Goal: Information Seeking & Learning: Learn about a topic

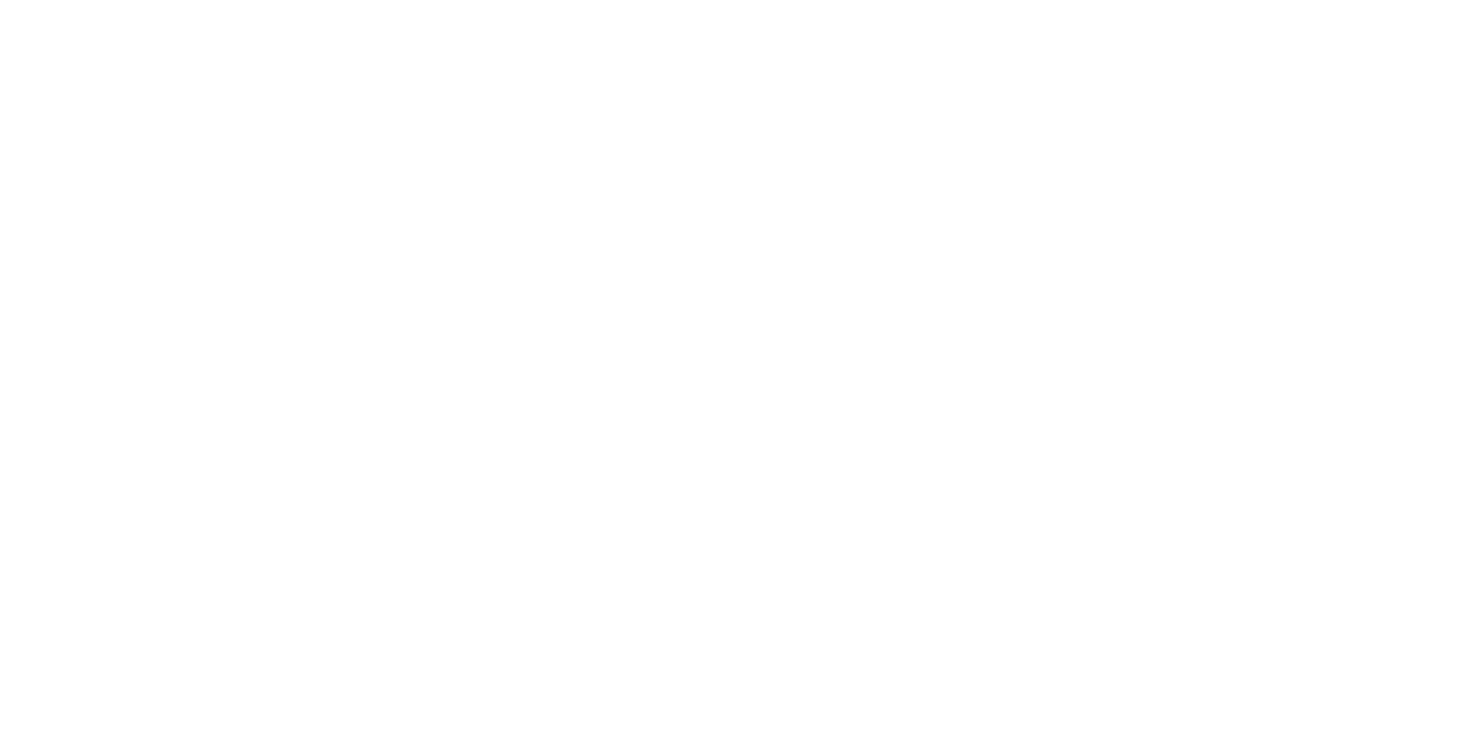
select select "Song"
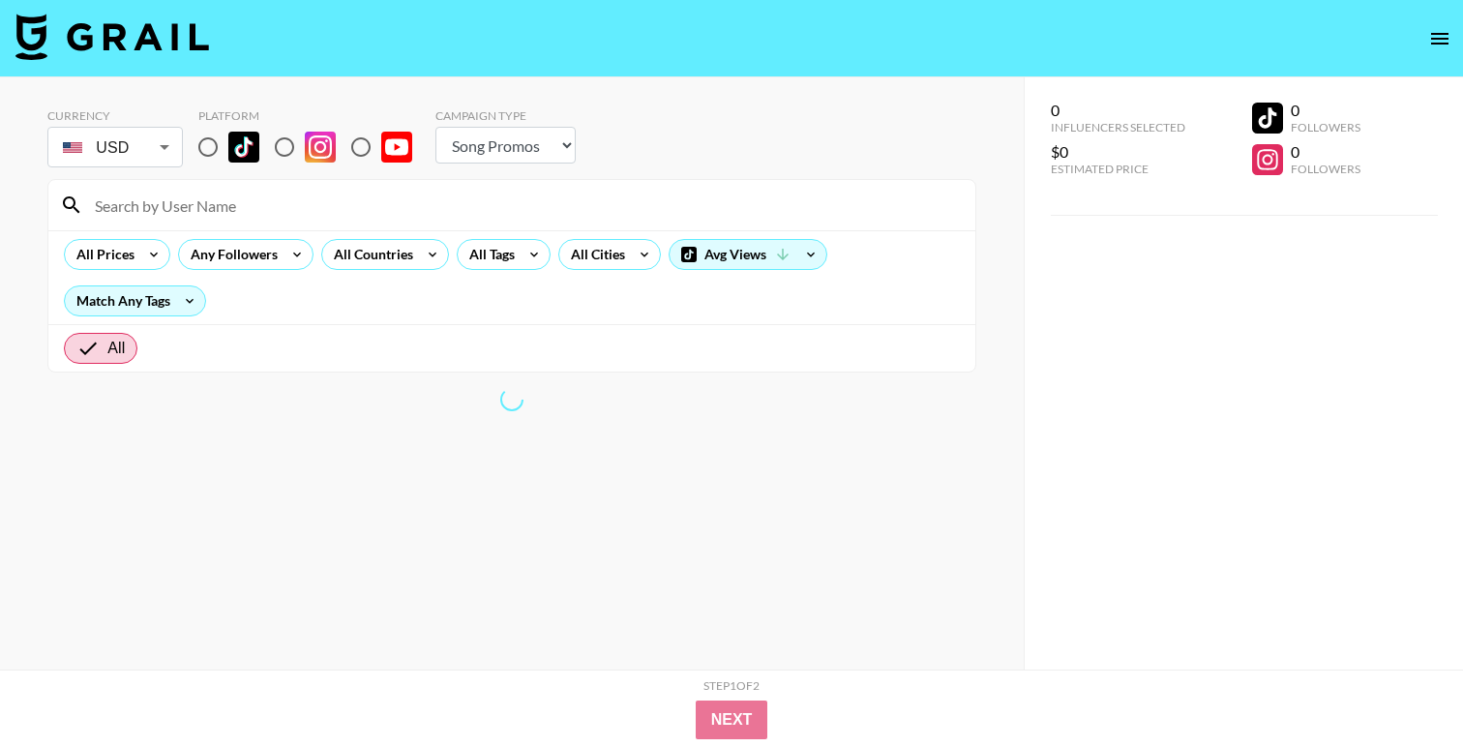
click at [195, 149] on input "radio" at bounding box center [208, 147] width 41 height 41
radio input "true"
click at [202, 152] on input "radio" at bounding box center [208, 147] width 41 height 41
click at [207, 147] on input "radio" at bounding box center [208, 147] width 41 height 41
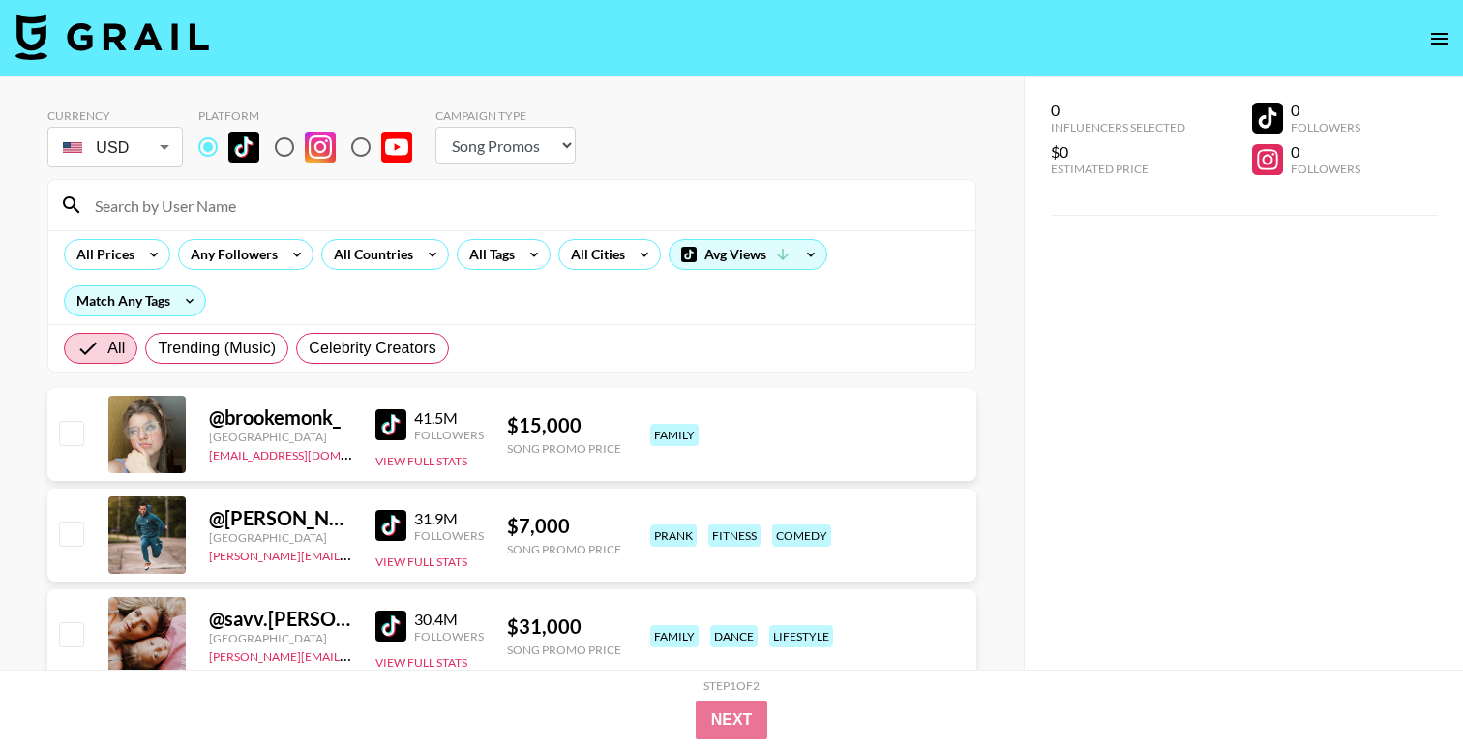
click at [398, 234] on div "All Prices Any Followers All Countries All Tags All Cities Avg Views Match Any …" at bounding box center [511, 277] width 927 height 94
click at [396, 254] on div "All Countries" at bounding box center [369, 254] width 95 height 29
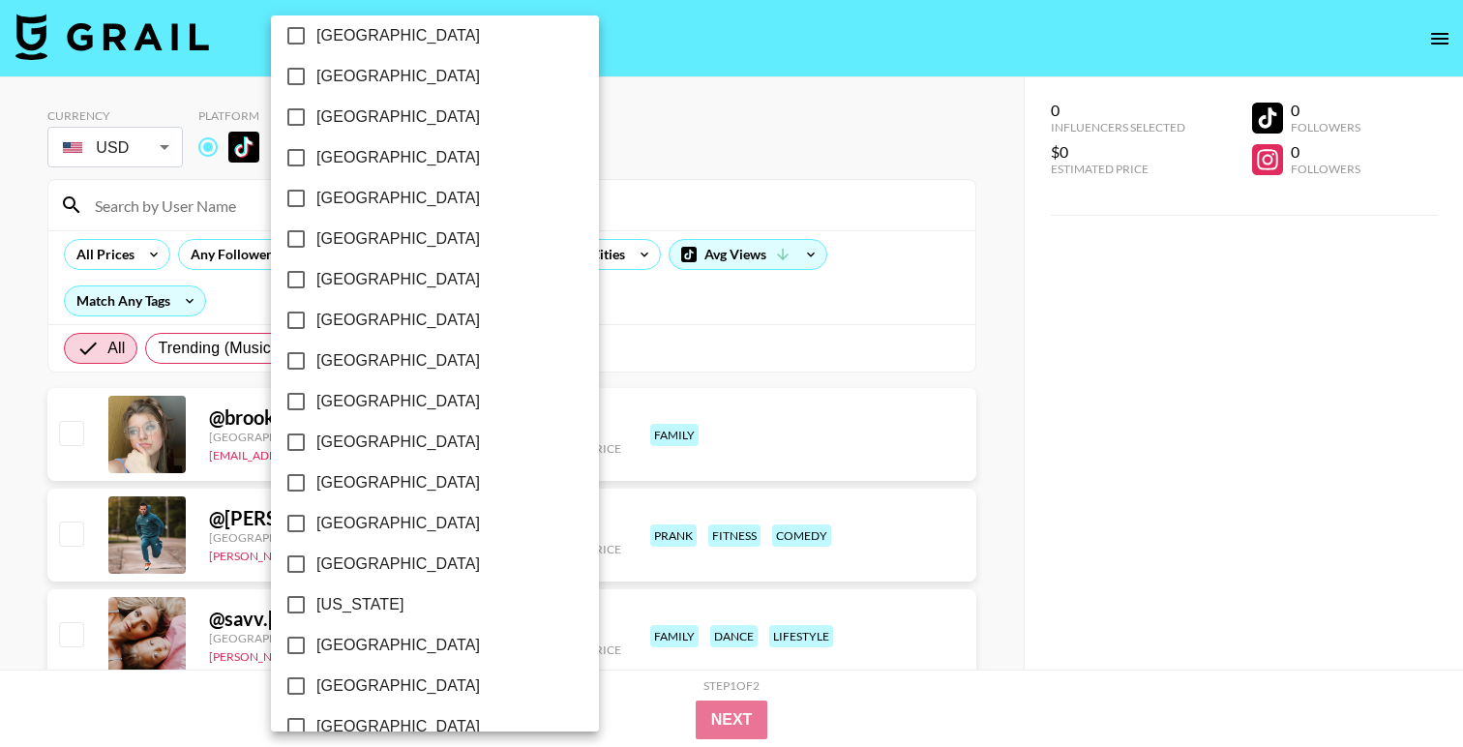
scroll to position [218, 0]
click at [335, 582] on label "[GEOGRAPHIC_DATA]" at bounding box center [422, 565] width 292 height 41
click at [316, 582] on input "[GEOGRAPHIC_DATA]" at bounding box center [296, 565] width 41 height 41
checkbox input "true"
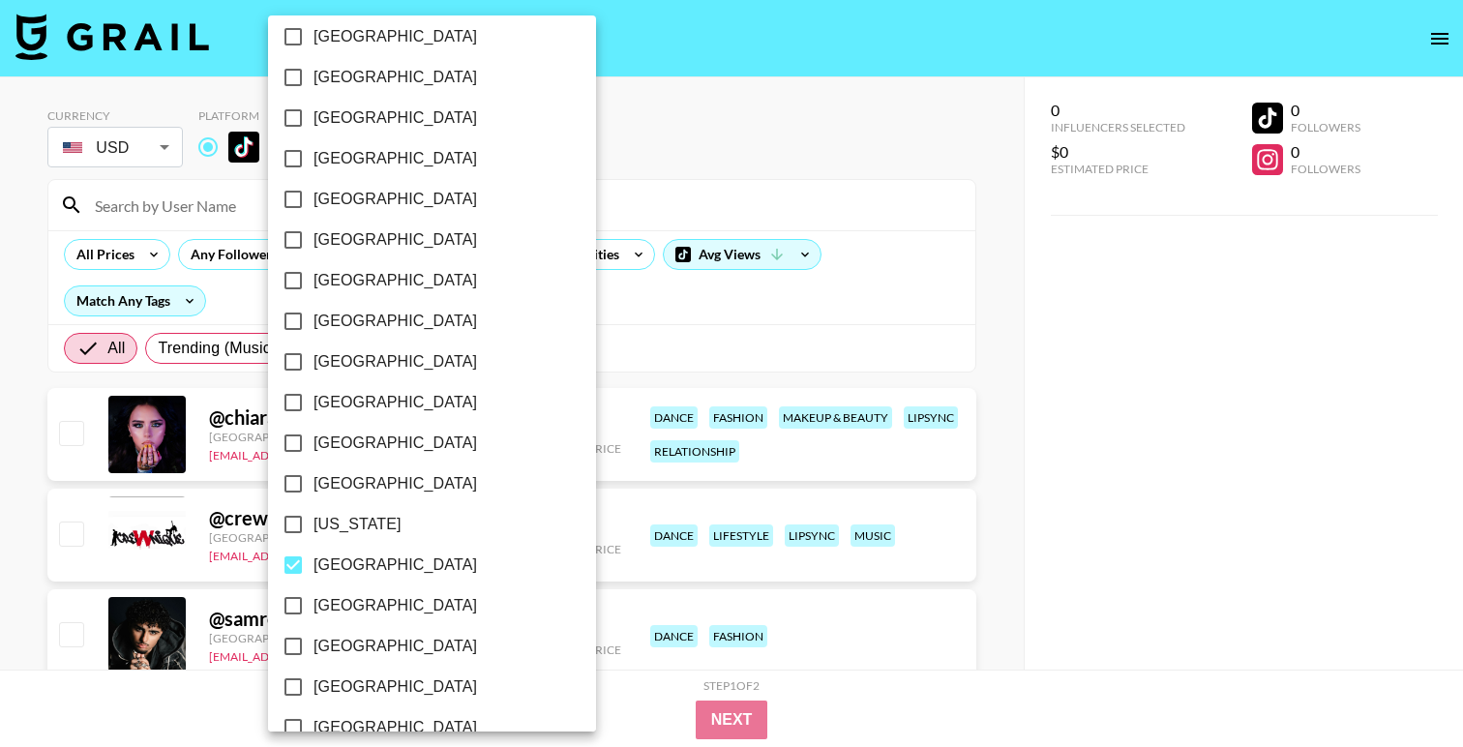
click at [730, 169] on div at bounding box center [731, 373] width 1463 height 747
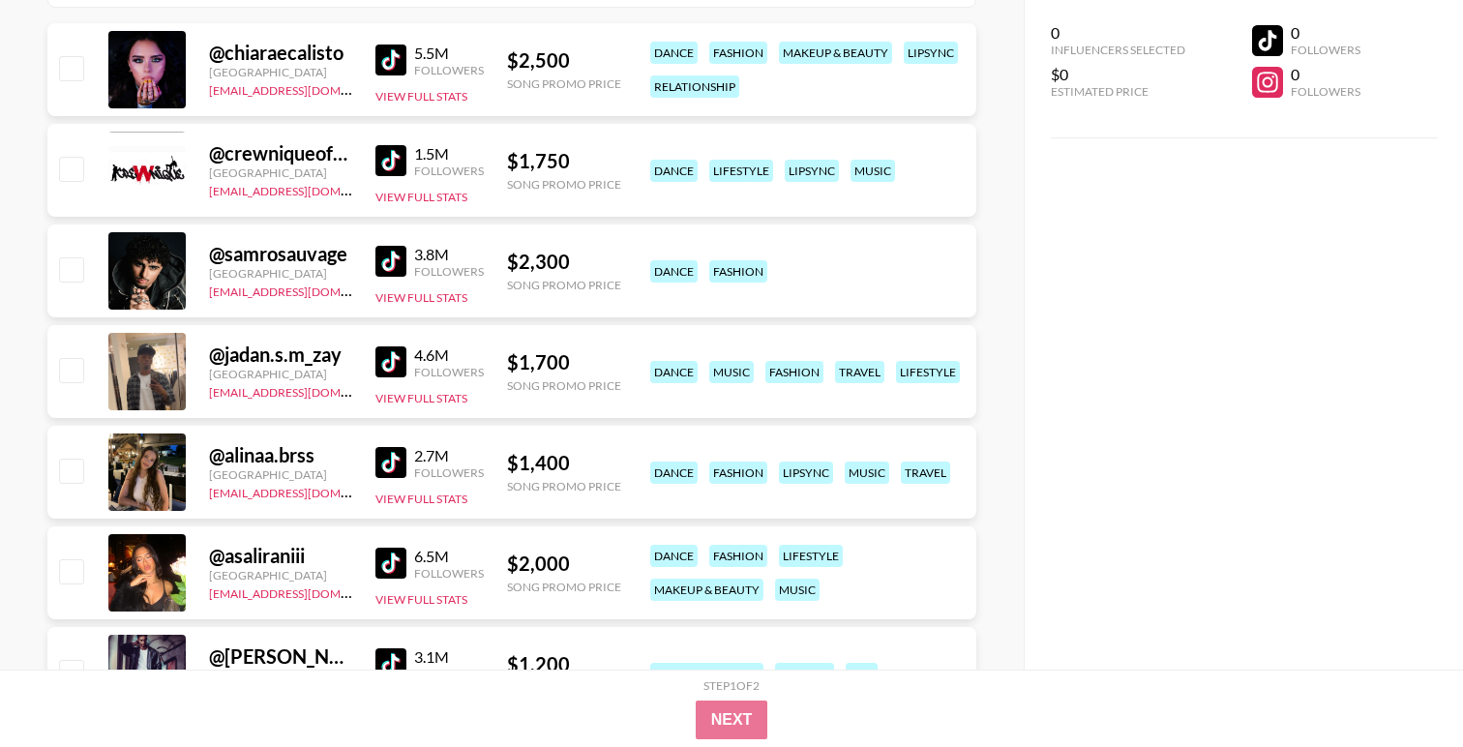
scroll to position [363, 0]
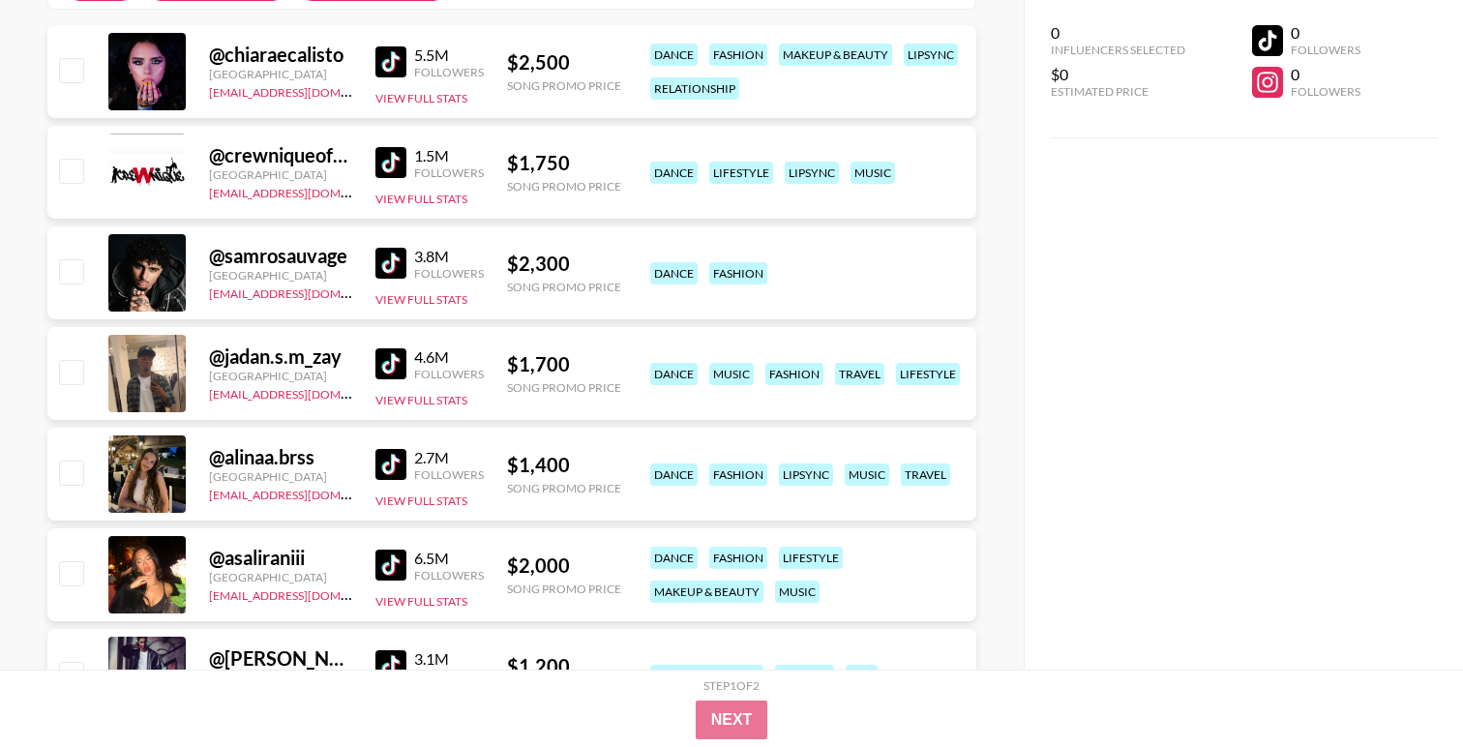
click at [376, 274] on img at bounding box center [390, 263] width 31 height 31
click at [398, 364] on img at bounding box center [390, 363] width 31 height 31
